Goal: Transaction & Acquisition: Obtain resource

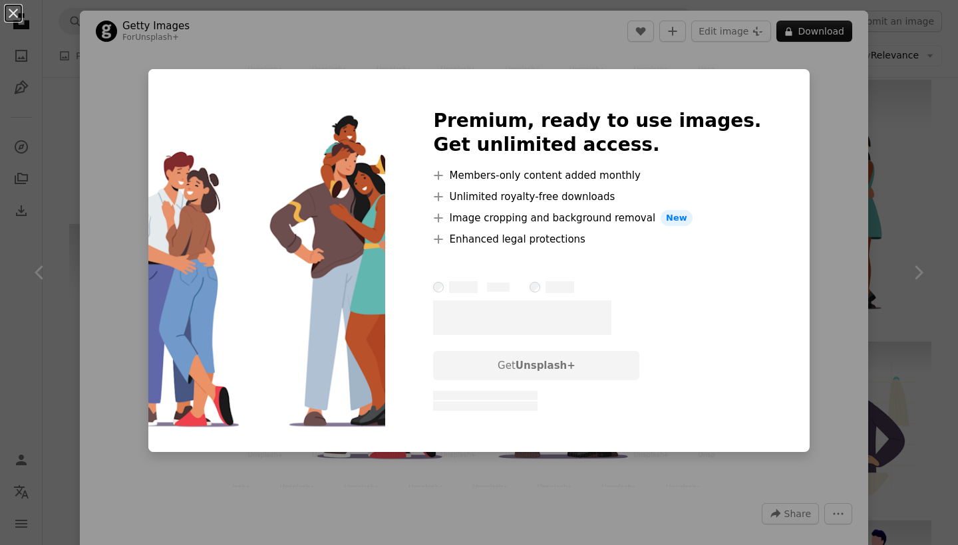
scroll to position [0, 150]
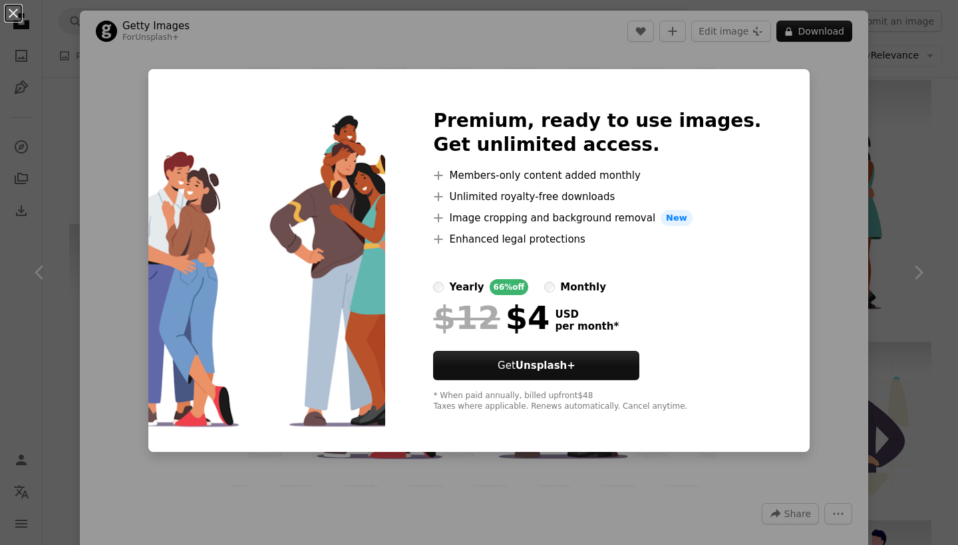
click at [802, 148] on div "An X shape Premium, ready to use images. Get unlimited access. A plus sign Memb…" at bounding box center [479, 272] width 958 height 545
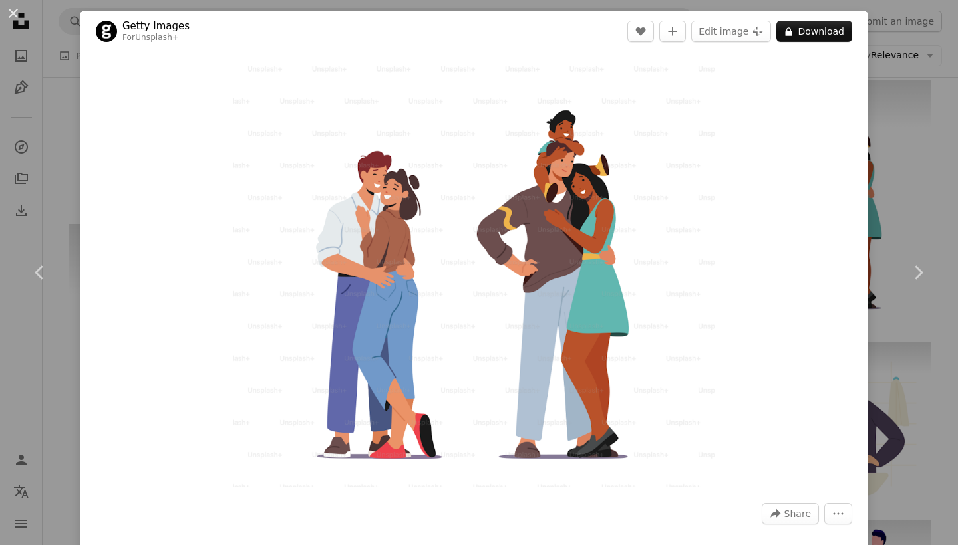
click at [931, 104] on div "An X shape Chevron left Chevron right Getty Images For Unsplash+ A heart A plus…" at bounding box center [479, 272] width 958 height 545
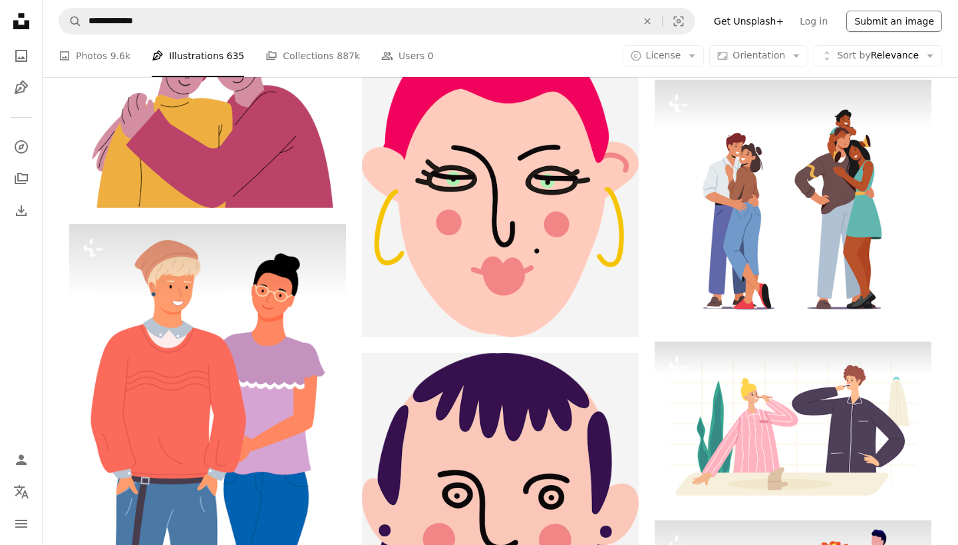
click at [888, 25] on button "Submit an image" at bounding box center [894, 21] width 96 height 21
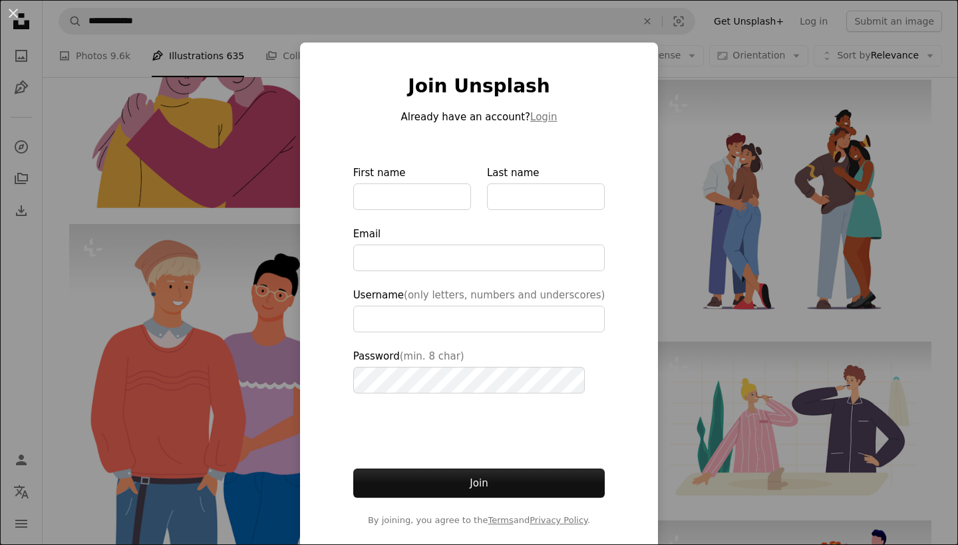
click at [746, 137] on div "An X shape Join Unsplash Already have an account? Login First name Last name Em…" at bounding box center [479, 272] width 958 height 545
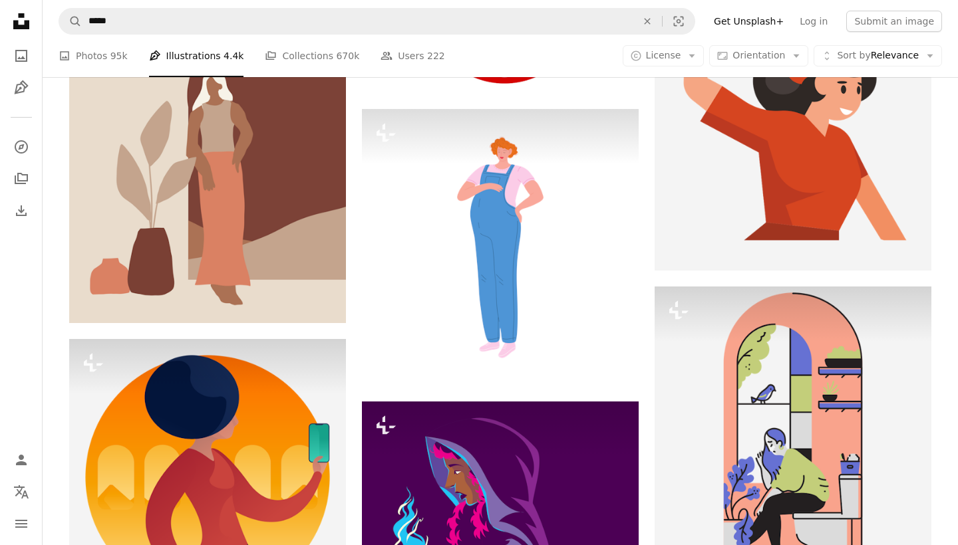
scroll to position [3975, 0]
